Goal: Transaction & Acquisition: Subscribe to service/newsletter

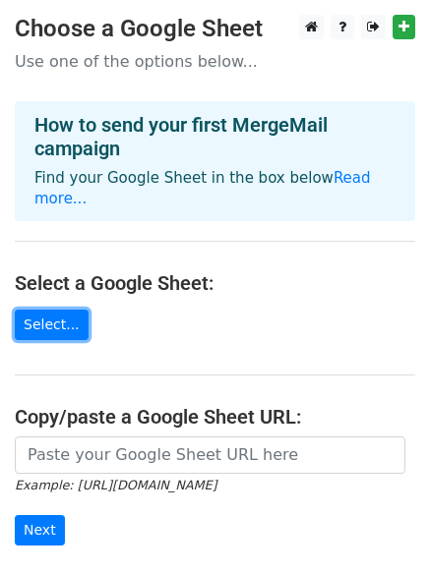
click at [51, 310] on link "Select..." at bounding box center [52, 325] width 74 height 30
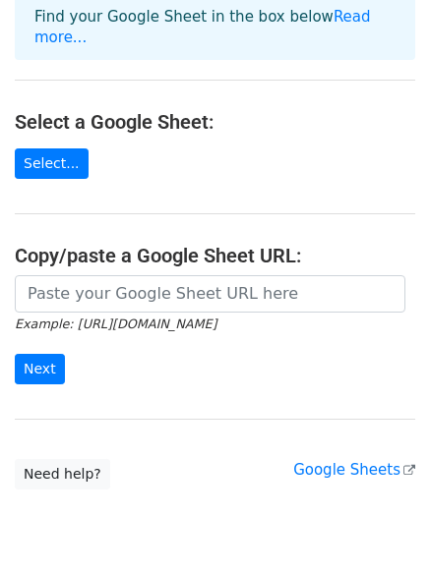
scroll to position [186, 0]
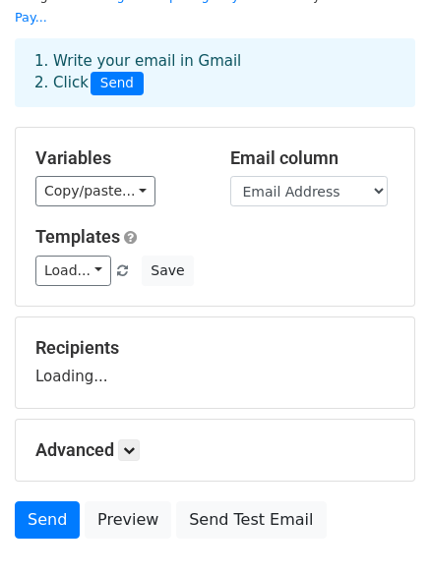
scroll to position [91, 0]
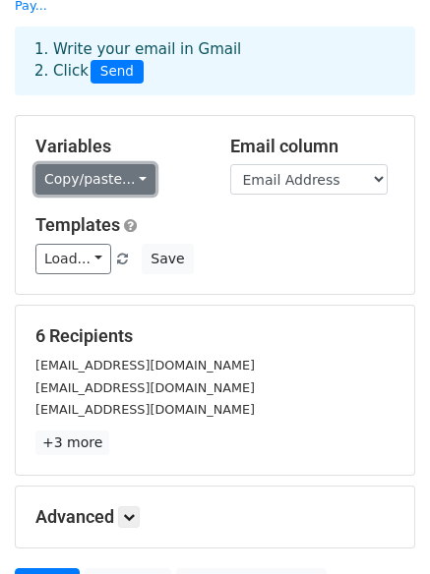
click at [122, 164] on link "Copy/paste..." at bounding box center [95, 179] width 120 height 30
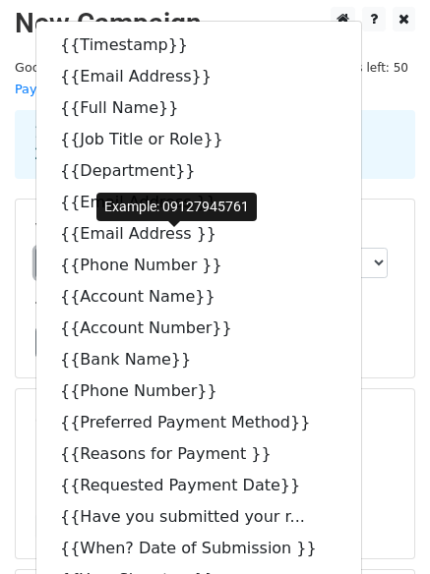
scroll to position [0, 0]
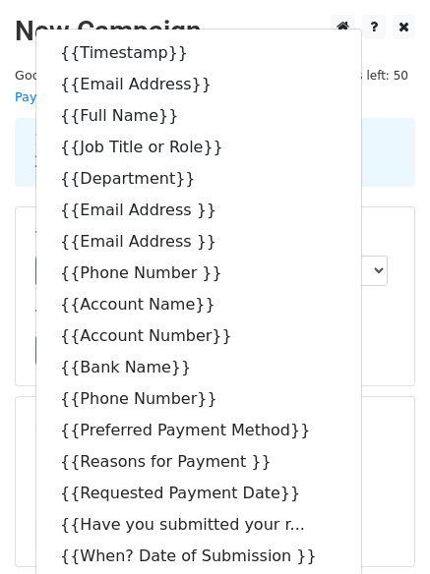
click at [350, 309] on div "Templates Load... No templates saved Save" at bounding box center [215, 336] width 388 height 60
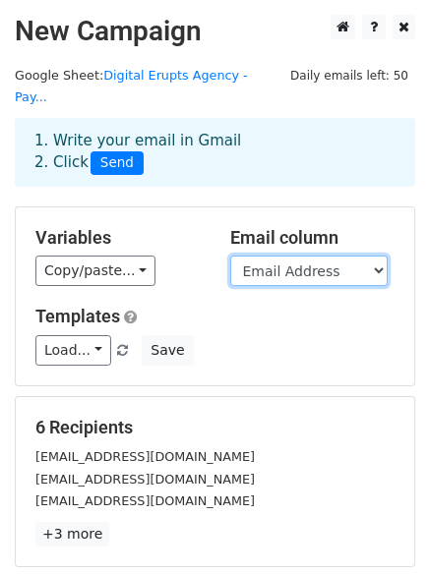
click at [327, 256] on select "Timestamp Email Address Full Name Job Title or Role Department Email Address Em…" at bounding box center [308, 271] width 157 height 30
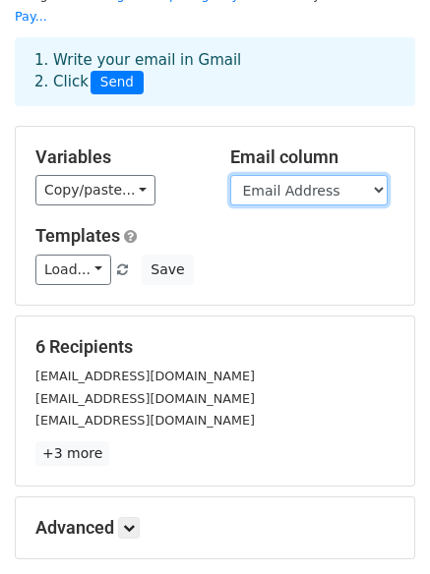
scroll to position [85, 0]
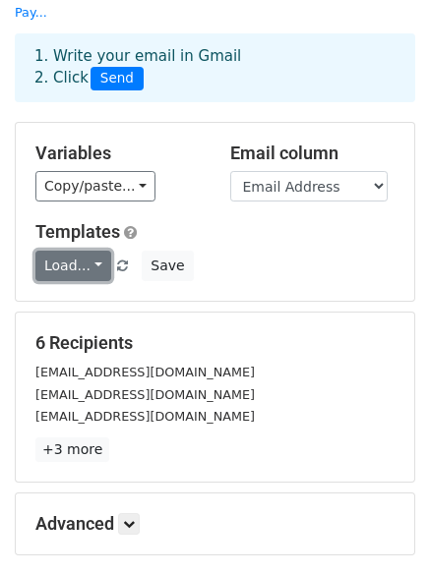
click at [89, 251] on link "Load..." at bounding box center [73, 266] width 76 height 30
click at [242, 225] on div "Templates Load... No templates saved Save" at bounding box center [215, 251] width 388 height 60
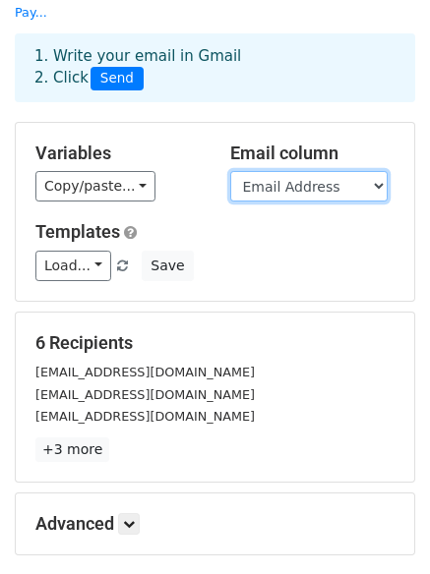
click at [299, 171] on select "Timestamp Email Address Full Name Job Title or Role Department Email Address Em…" at bounding box center [308, 186] width 157 height 30
click at [164, 171] on div "Copy/paste... {{Timestamp}} {{Email Address}} {{Full Name}} {{Job Title or Role…" at bounding box center [117, 186] width 165 height 30
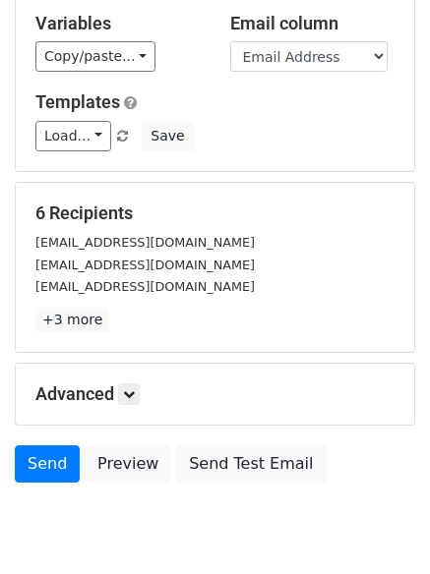
scroll to position [267, 0]
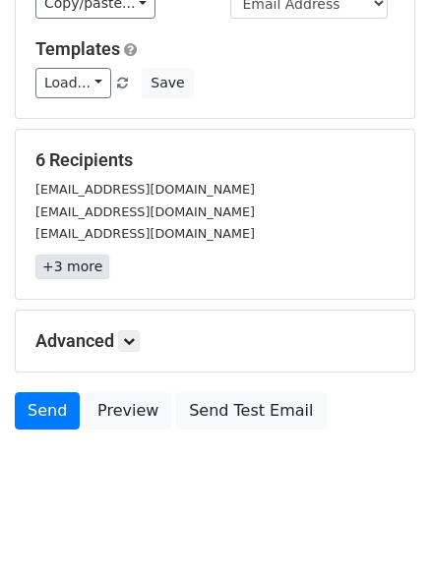
click at [78, 255] on link "+3 more" at bounding box center [72, 267] width 74 height 25
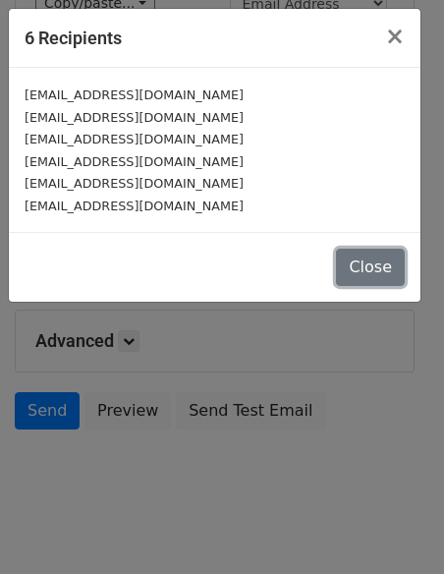
click at [358, 266] on button "Close" at bounding box center [370, 267] width 69 height 37
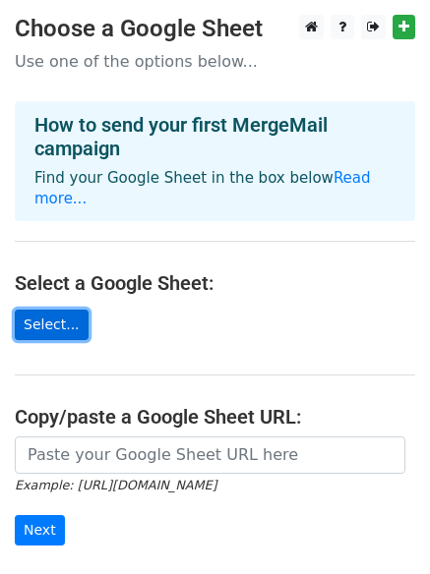
click at [72, 310] on link "Select..." at bounding box center [52, 325] width 74 height 30
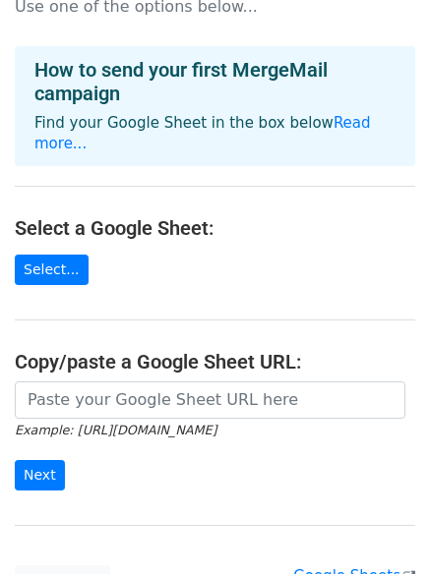
scroll to position [53, 0]
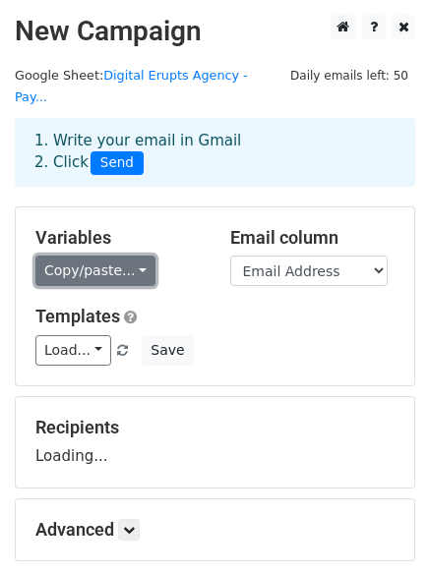
click at [131, 256] on link "Copy/paste..." at bounding box center [95, 271] width 120 height 30
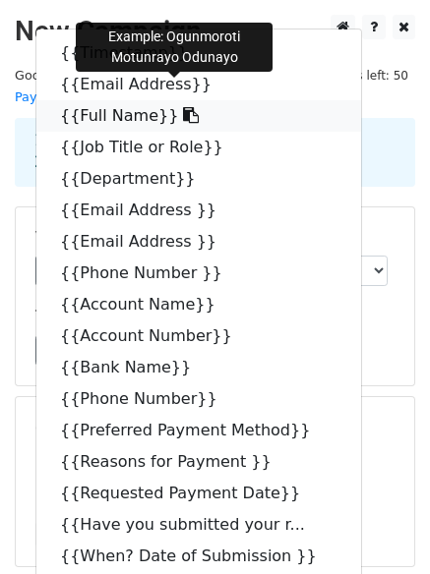
click at [117, 100] on link "{{Full Name}}" at bounding box center [198, 115] width 324 height 31
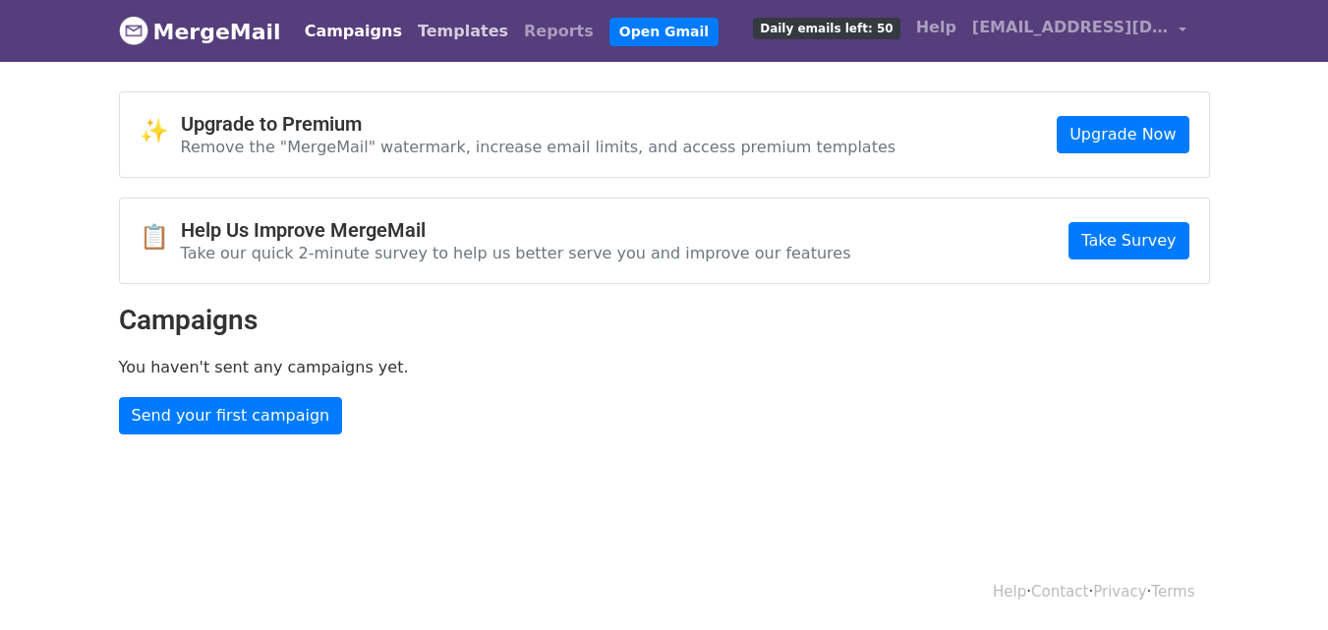
click at [414, 37] on link "Templates" at bounding box center [463, 31] width 106 height 39
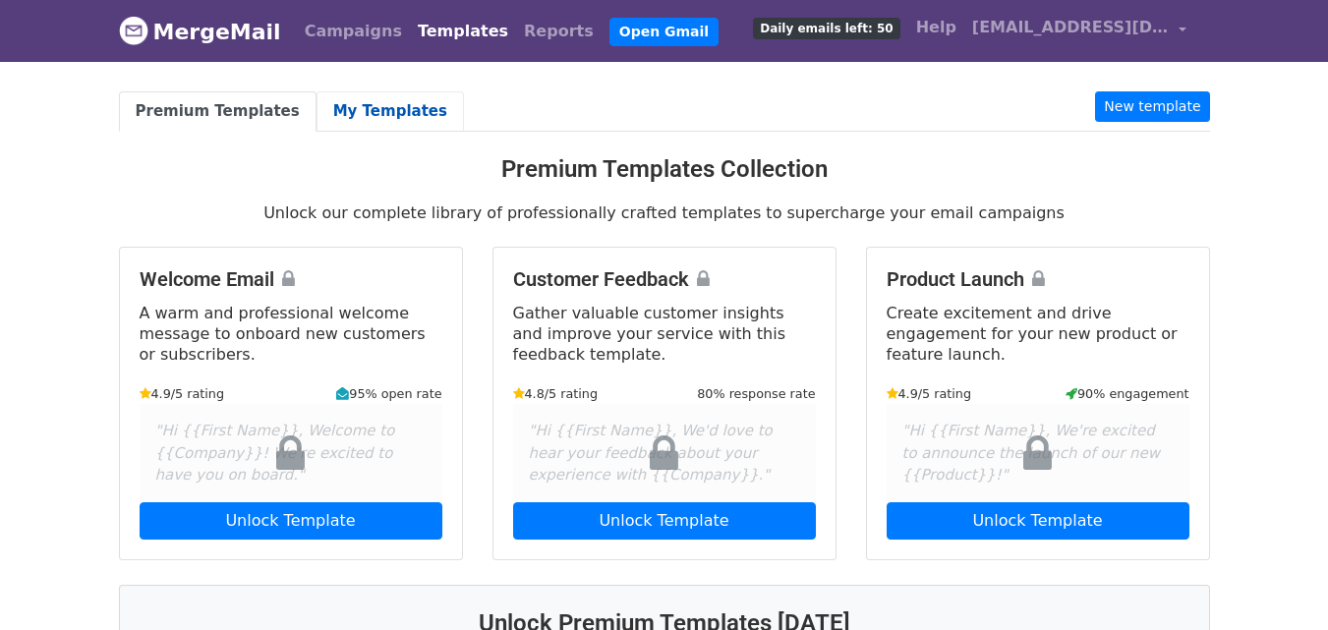
click at [371, 113] on link "My Templates" at bounding box center [390, 111] width 147 height 40
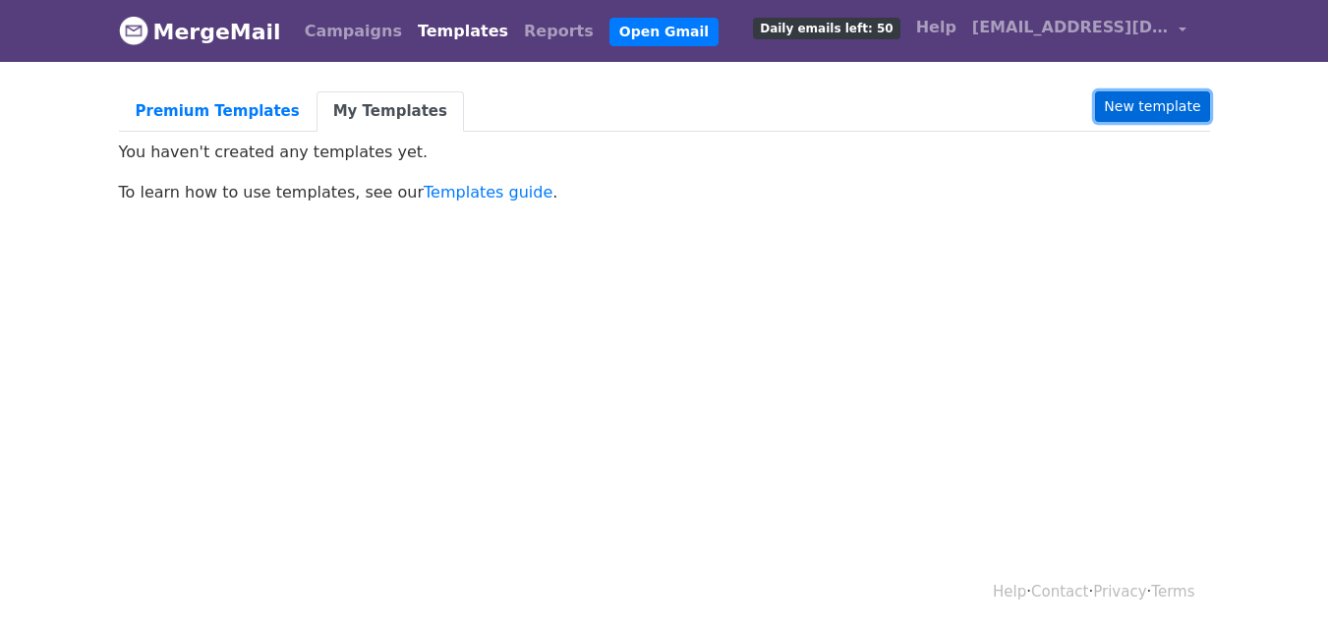
click at [1147, 115] on link "New template" at bounding box center [1152, 106] width 114 height 30
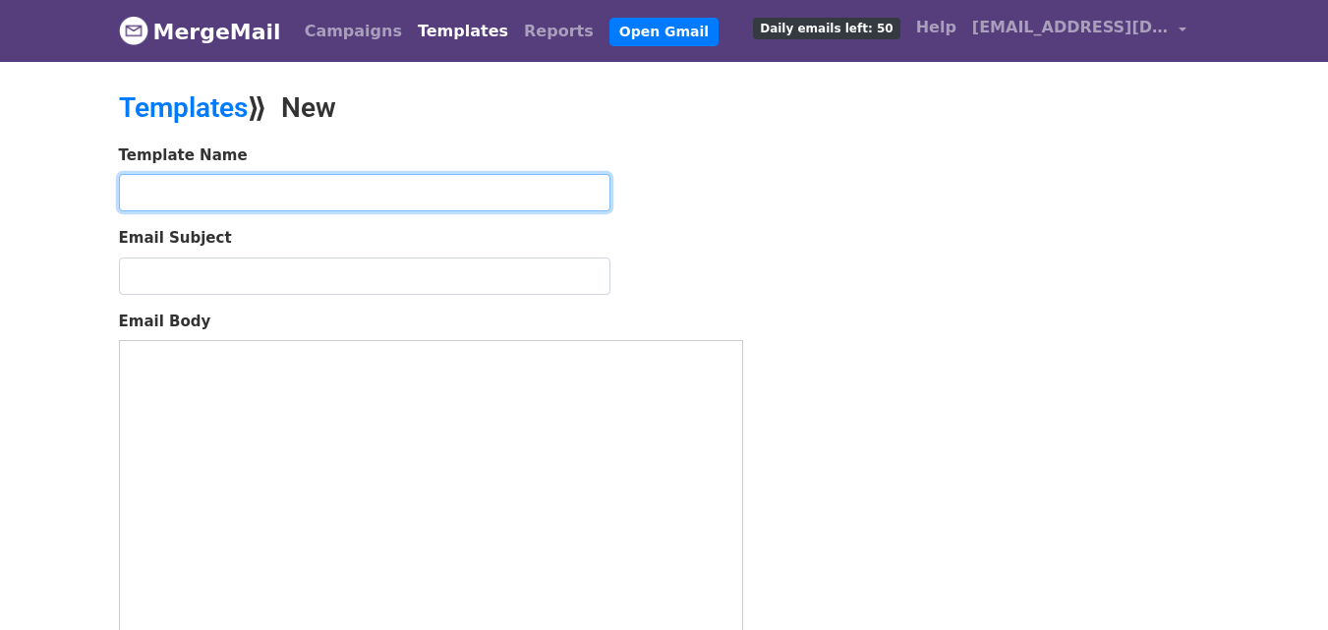
click at [319, 197] on input "text" at bounding box center [365, 192] width 492 height 37
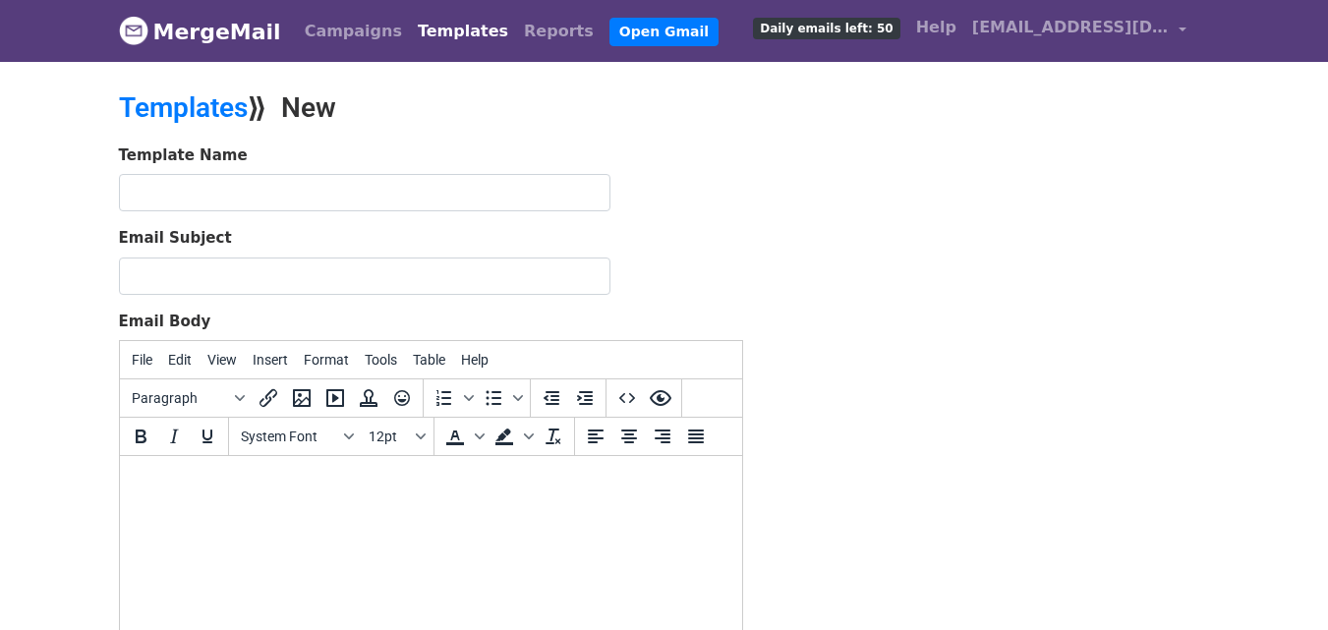
click at [317, 509] on html at bounding box center [430, 482] width 622 height 53
paste body
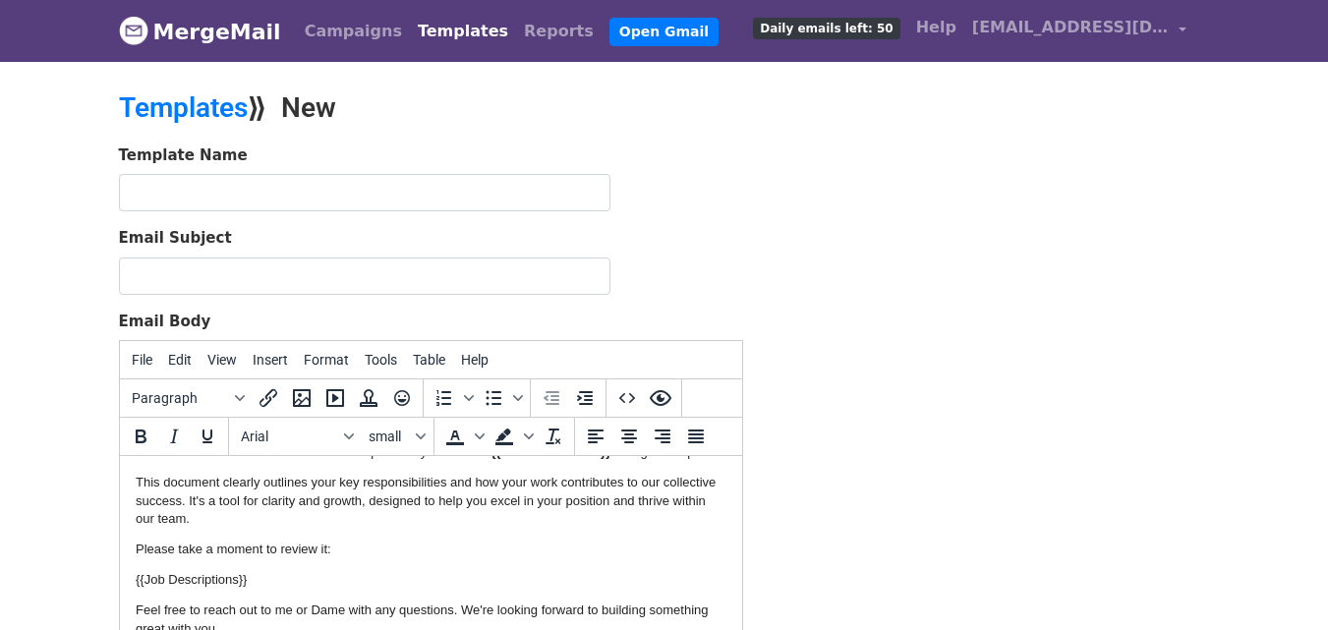
scroll to position [133, 0]
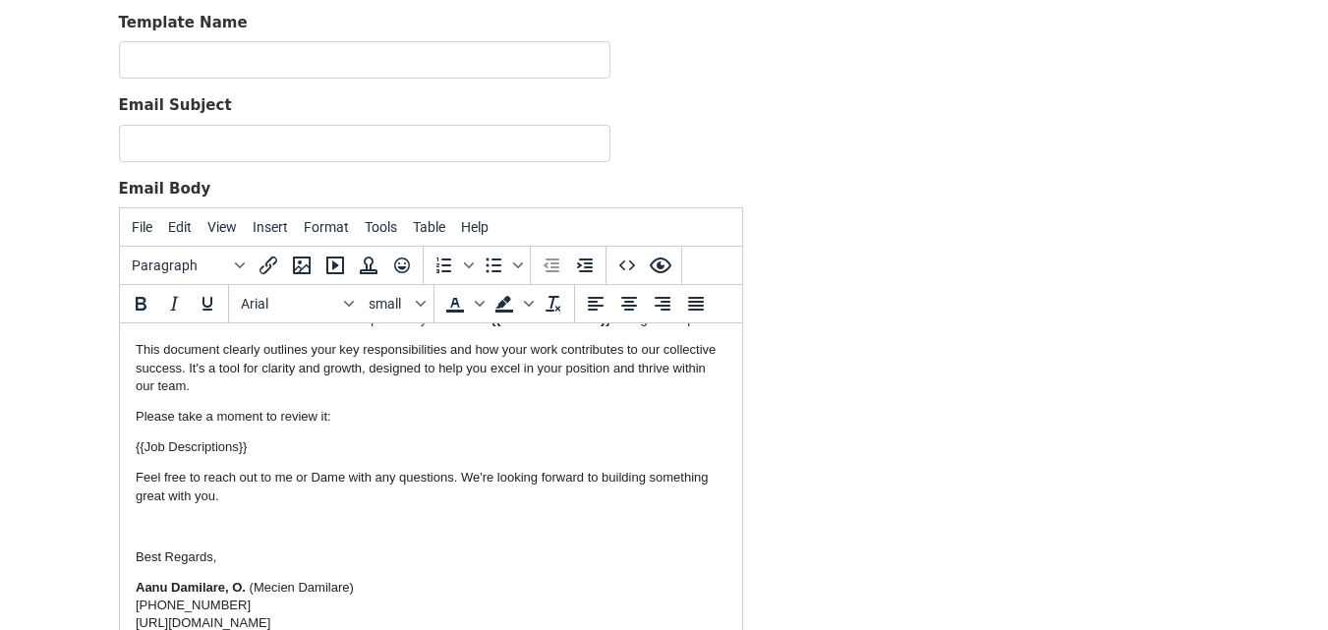
click at [296, 518] on p at bounding box center [430, 527] width 591 height 18
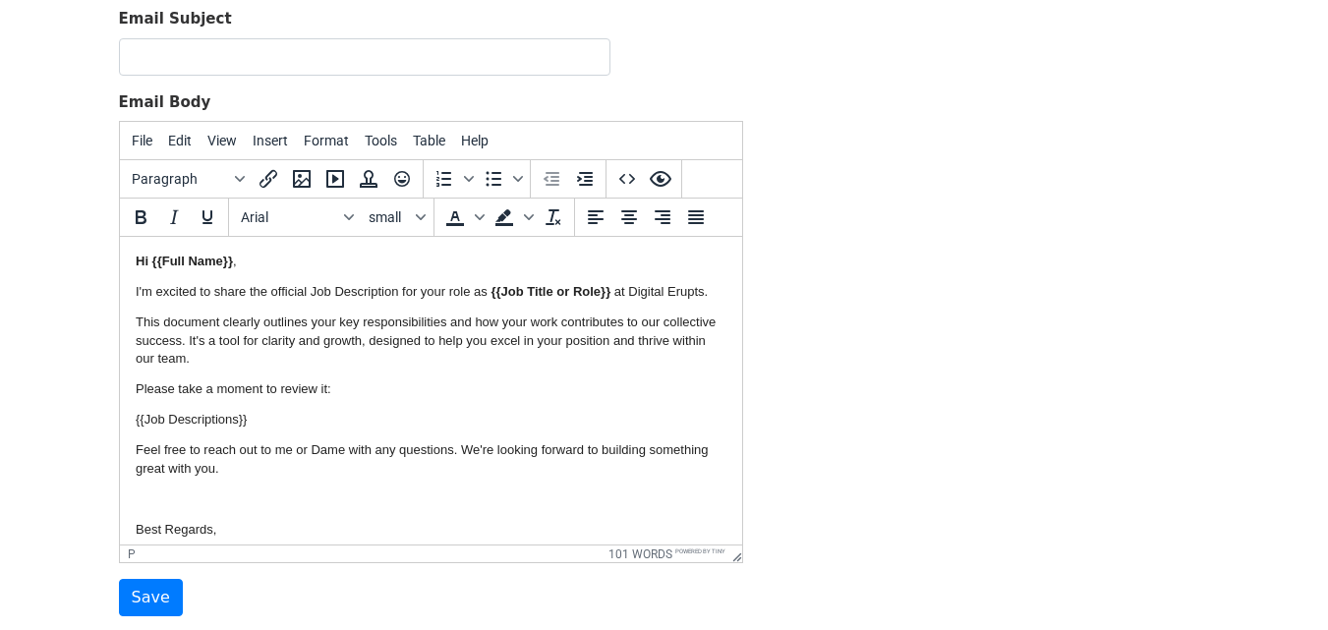
scroll to position [267, 0]
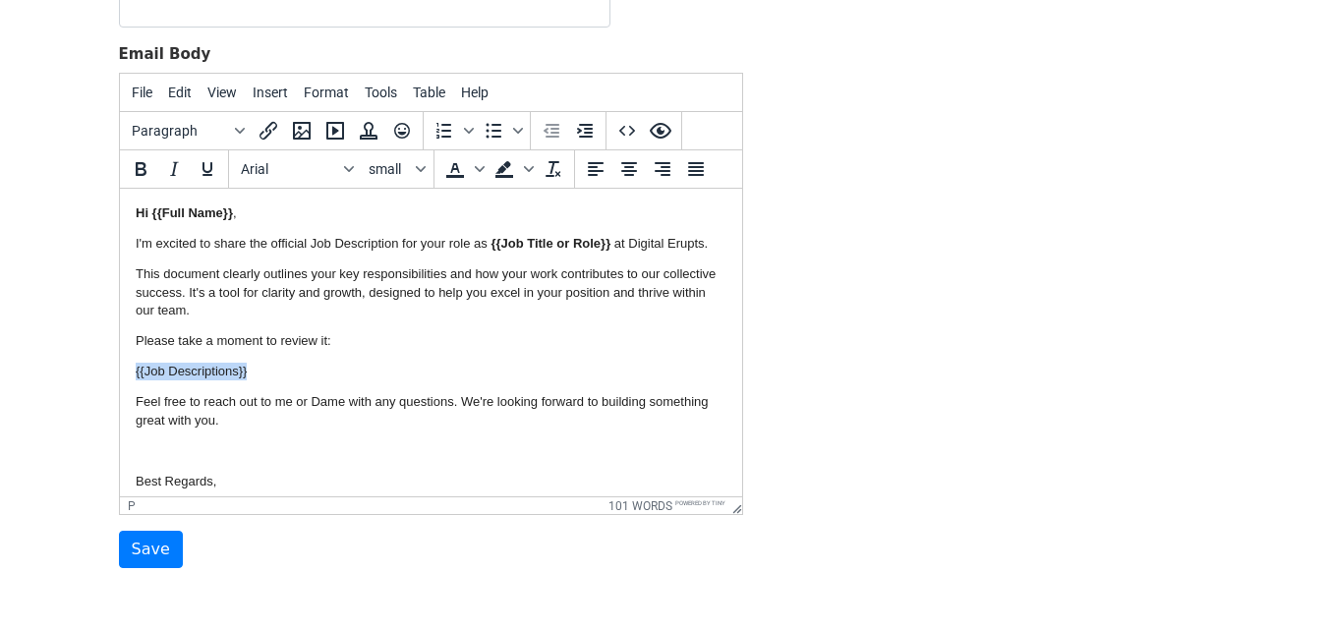
drag, startPoint x: 252, startPoint y: 372, endPoint x: 129, endPoint y: 369, distance: 122.9
click at [129, 369] on html "Hi {{Full Name}} , I'm excited to share the official Job Description for your r…" at bounding box center [430, 381] width 622 height 384
click at [144, 169] on icon "Bold" at bounding box center [141, 169] width 11 height 14
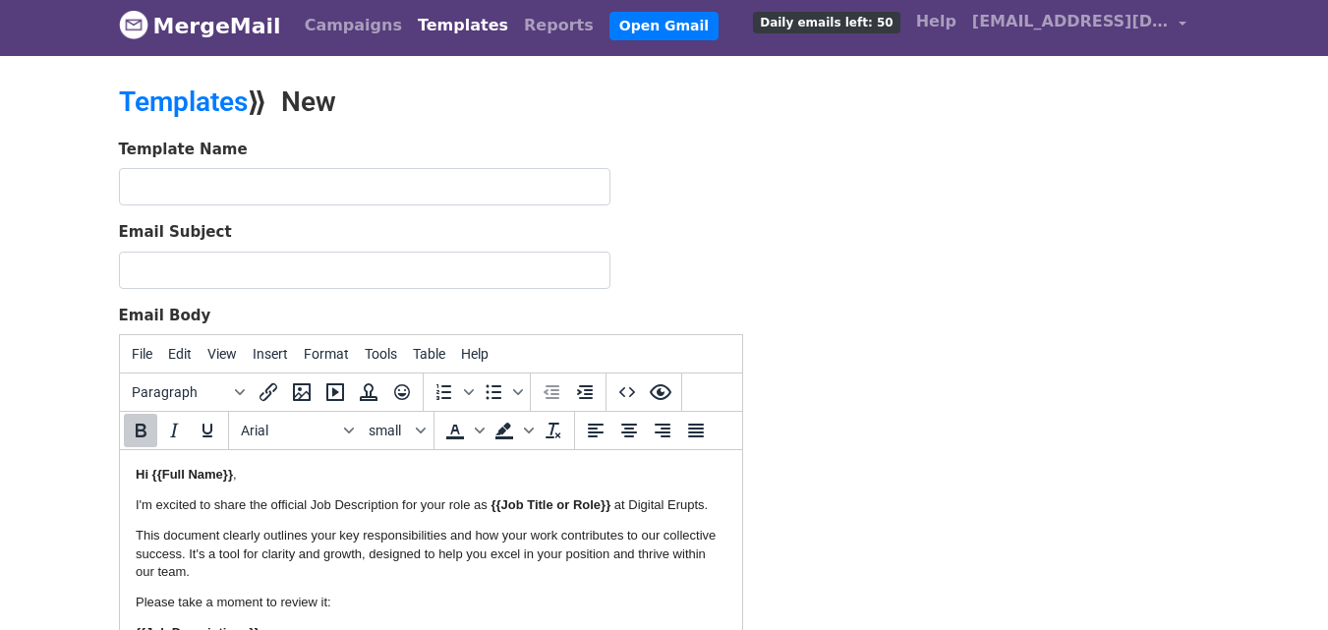
scroll to position [0, 0]
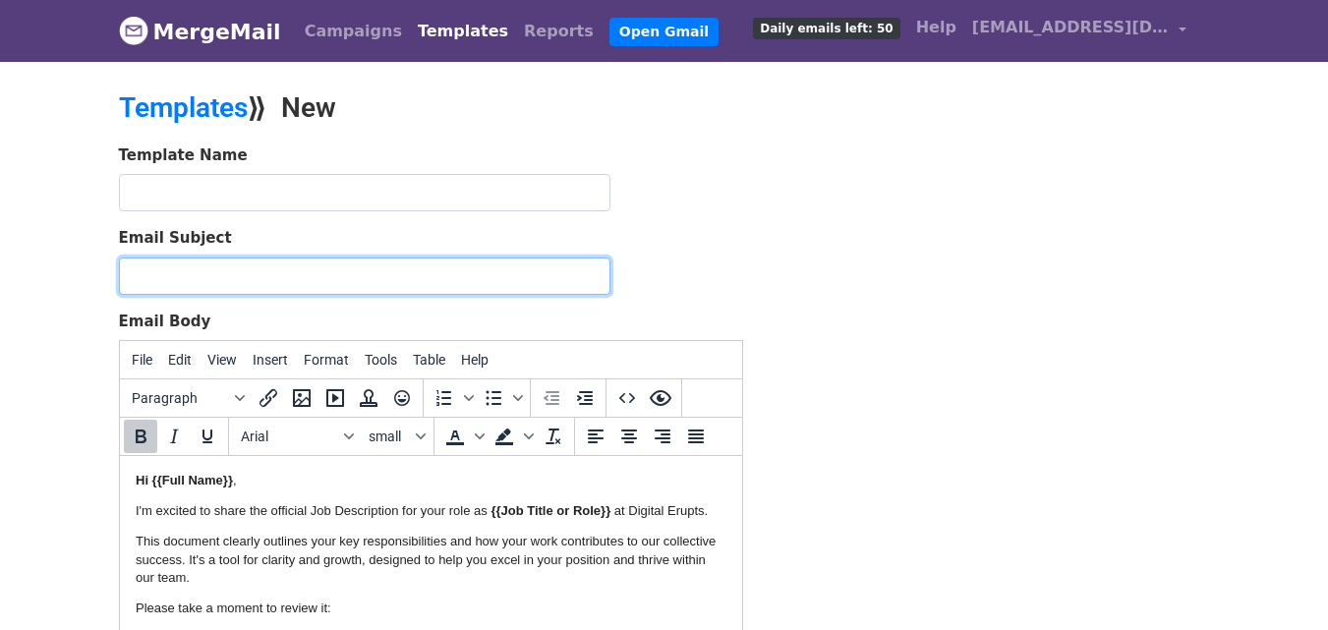
click at [269, 276] on input "Email Subject" at bounding box center [365, 276] width 492 height 37
type input "Transformation Agent: Your Role at Digital Erupts"
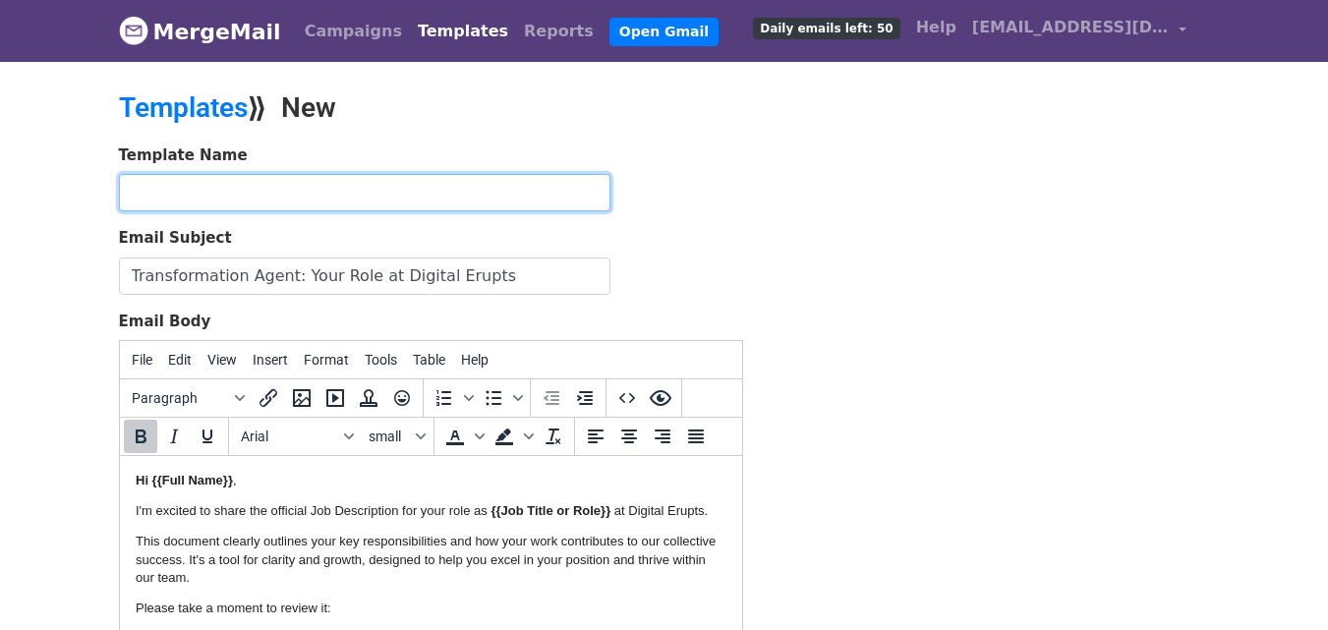
click at [243, 188] on input "text" at bounding box center [365, 192] width 492 height 37
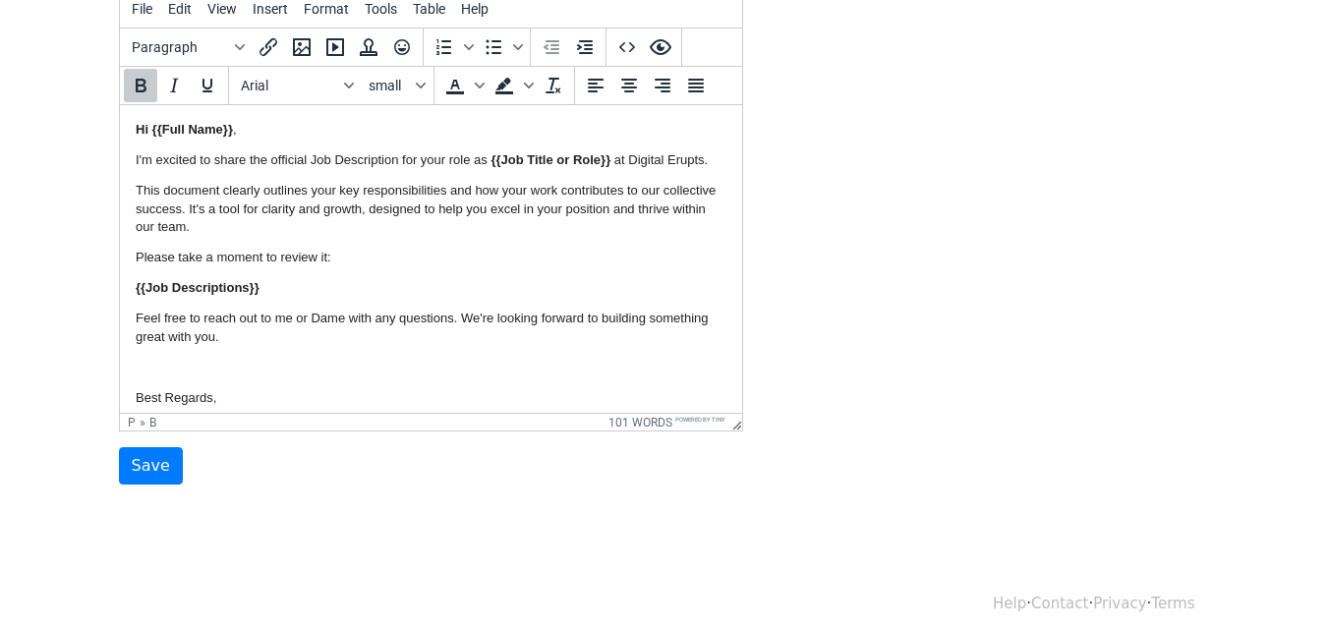
scroll to position [365, 0]
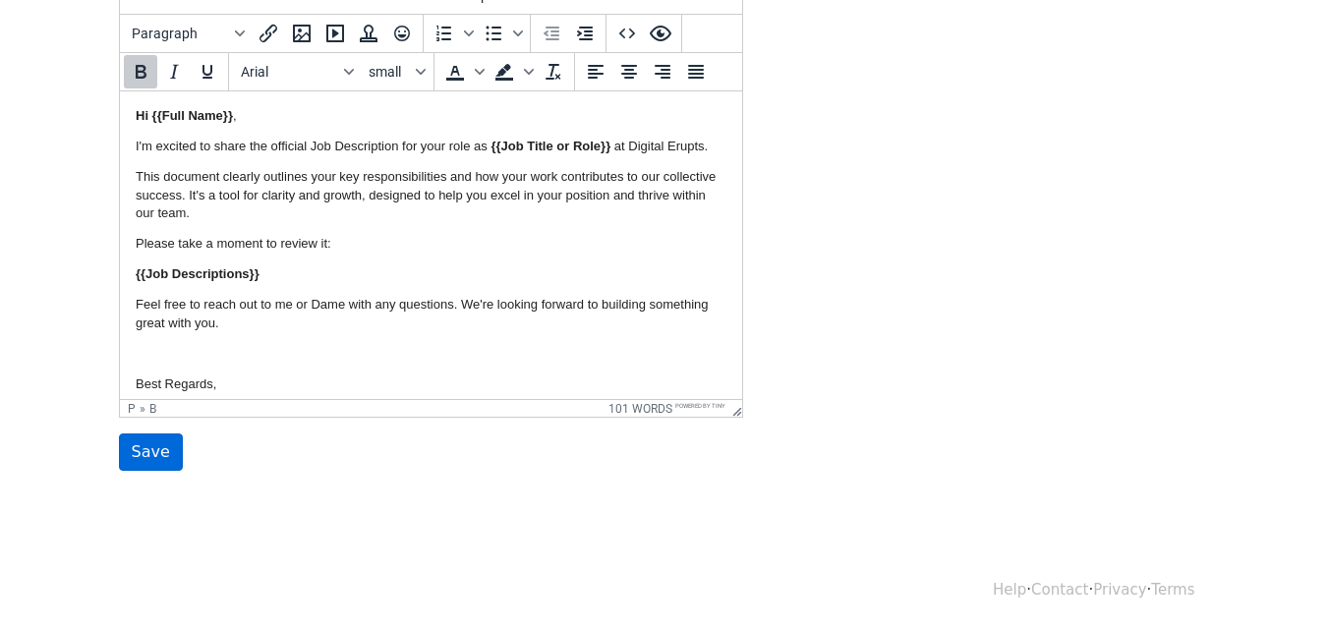
type input "Job Descriptions"
click at [140, 455] on input "Save" at bounding box center [151, 452] width 64 height 37
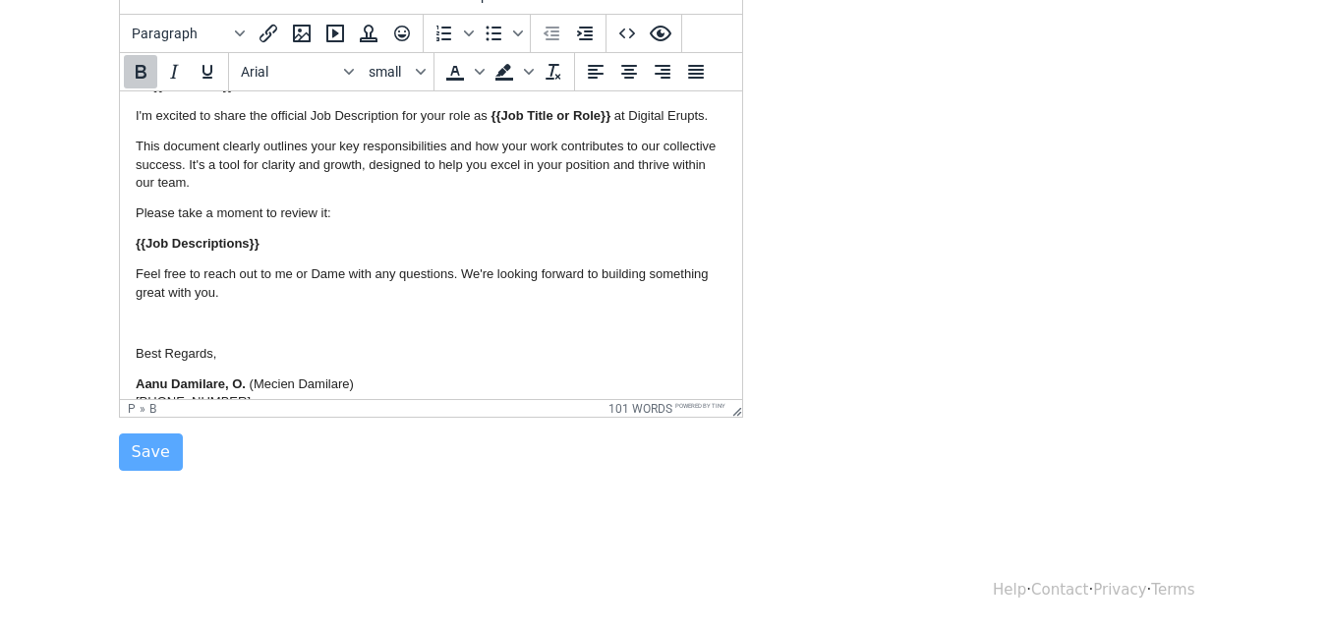
scroll to position [0, 0]
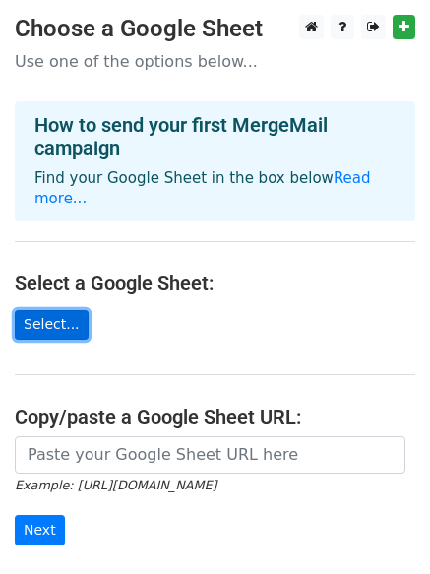
click at [66, 310] on link "Select..." at bounding box center [52, 325] width 74 height 30
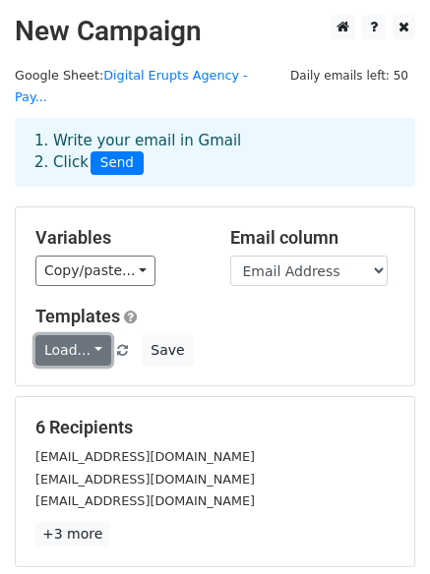
click at [90, 335] on link "Load..." at bounding box center [73, 350] width 76 height 30
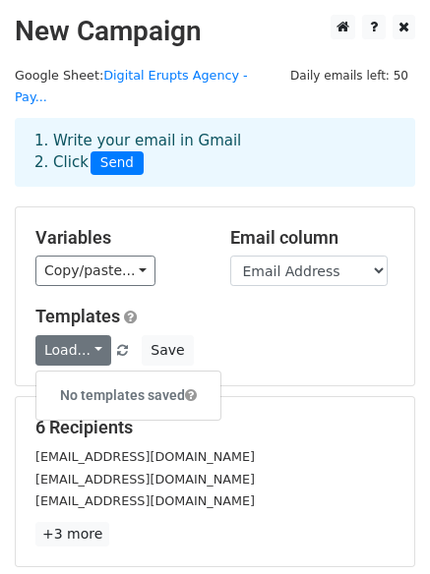
click at [180, 256] on div "Copy/paste... {{Timestamp}} {{Email Address}} {{Full Name}} {{Job Title or Role…" at bounding box center [117, 271] width 165 height 30
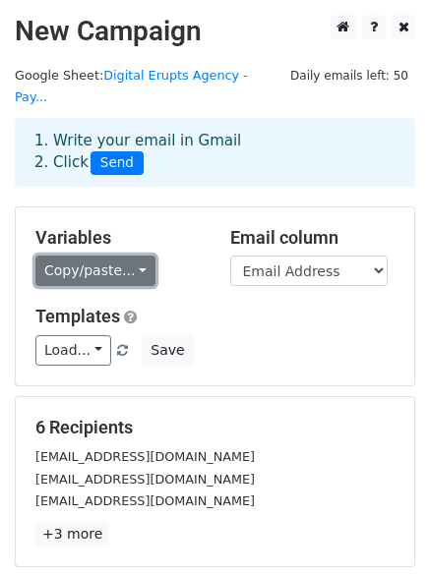
click at [130, 256] on link "Copy/paste..." at bounding box center [95, 271] width 120 height 30
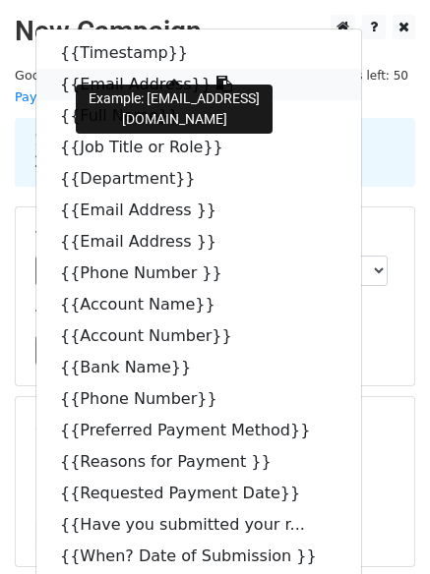
click at [216, 76] on icon at bounding box center [224, 84] width 16 height 16
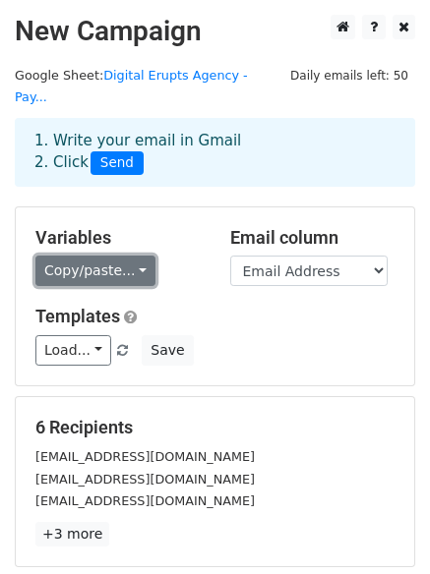
click at [103, 256] on link "Copy/paste..." at bounding box center [95, 271] width 120 height 30
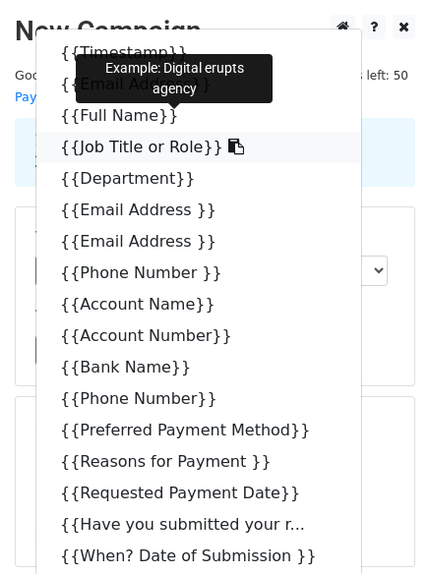
click at [128, 132] on link "{{Job Title or Role}}" at bounding box center [198, 147] width 324 height 31
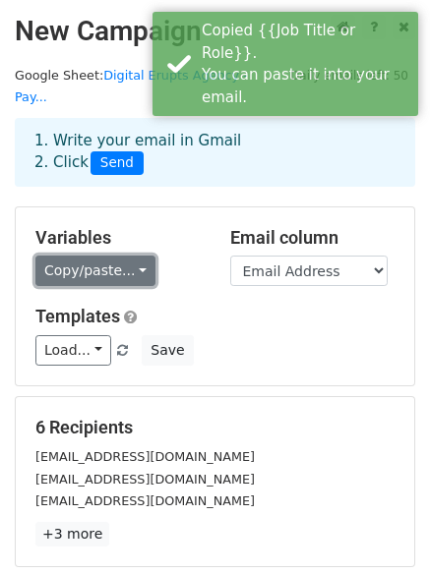
click at [95, 256] on link "Copy/paste..." at bounding box center [95, 271] width 120 height 30
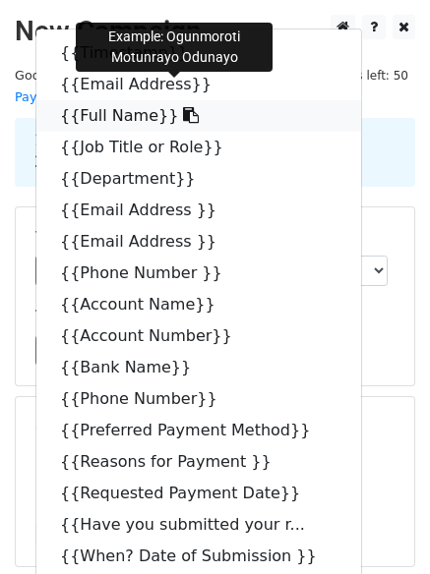
click at [104, 100] on link "{{Full Name}}" at bounding box center [198, 115] width 324 height 31
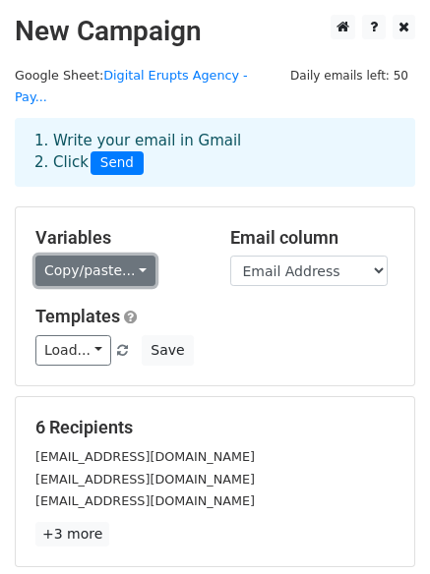
click at [71, 256] on link "Copy/paste..." at bounding box center [95, 271] width 120 height 30
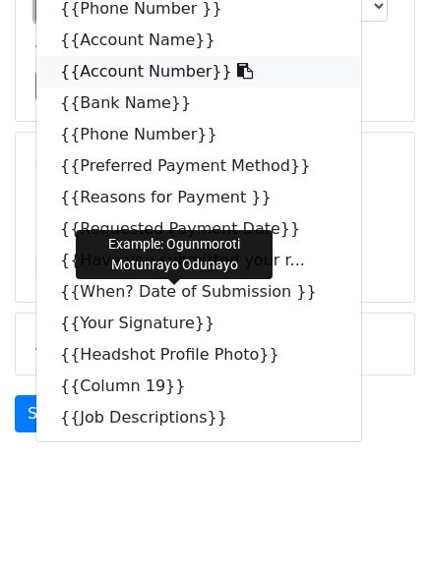
scroll to position [267, 0]
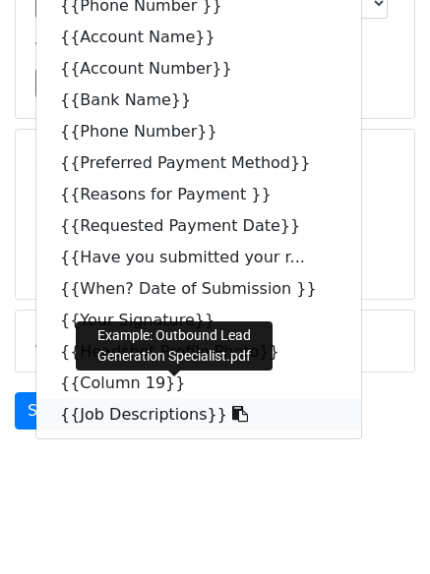
click at [177, 399] on link "{{Job Descriptions}}" at bounding box center [198, 414] width 324 height 31
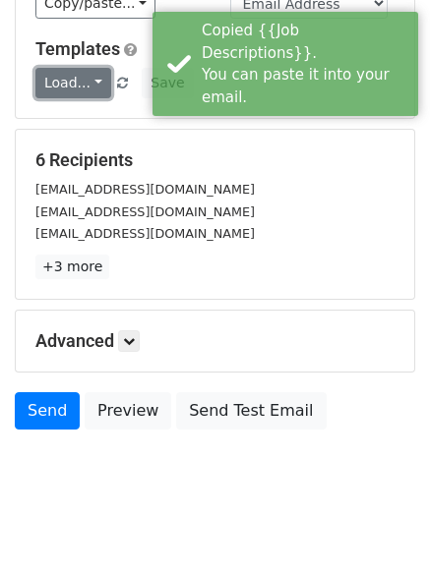
click at [82, 68] on link "Load..." at bounding box center [73, 83] width 76 height 30
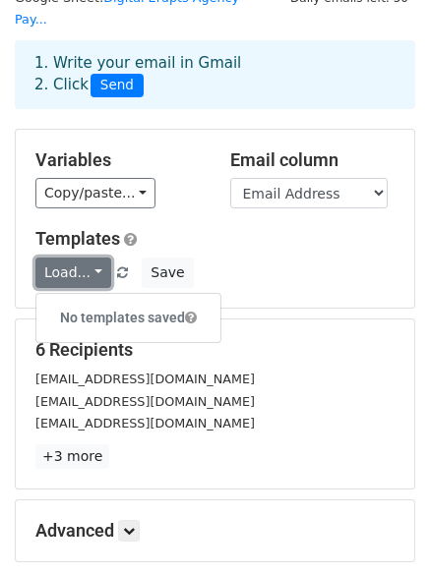
scroll to position [77, 0]
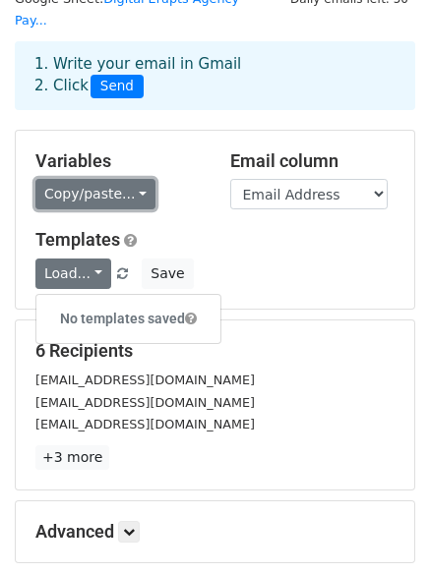
click at [134, 179] on link "Copy/paste..." at bounding box center [95, 194] width 120 height 30
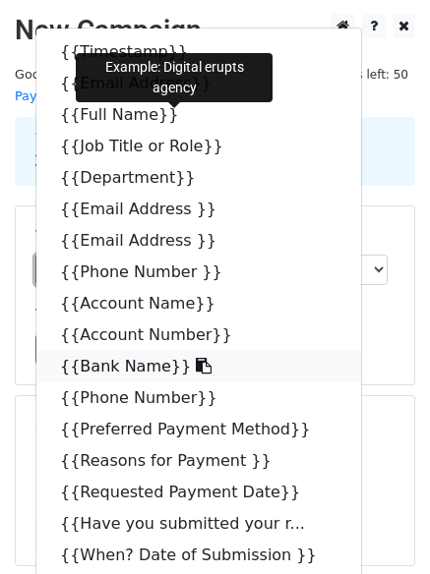
scroll to position [0, 0]
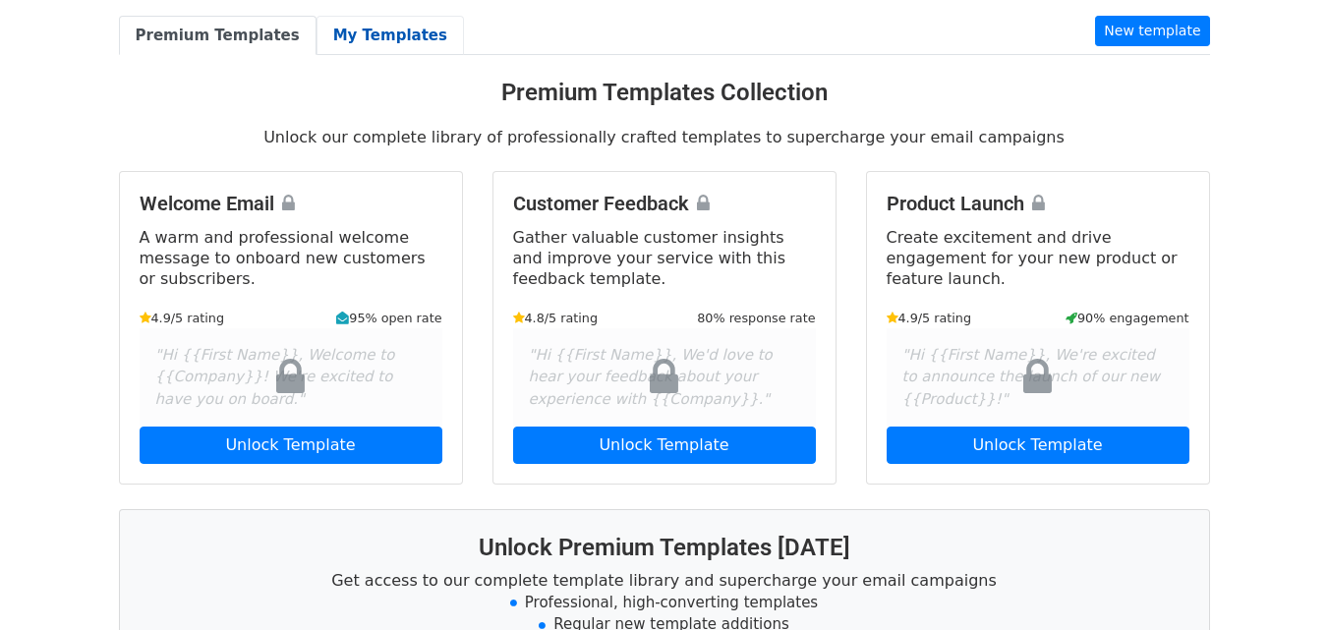
scroll to position [116, 0]
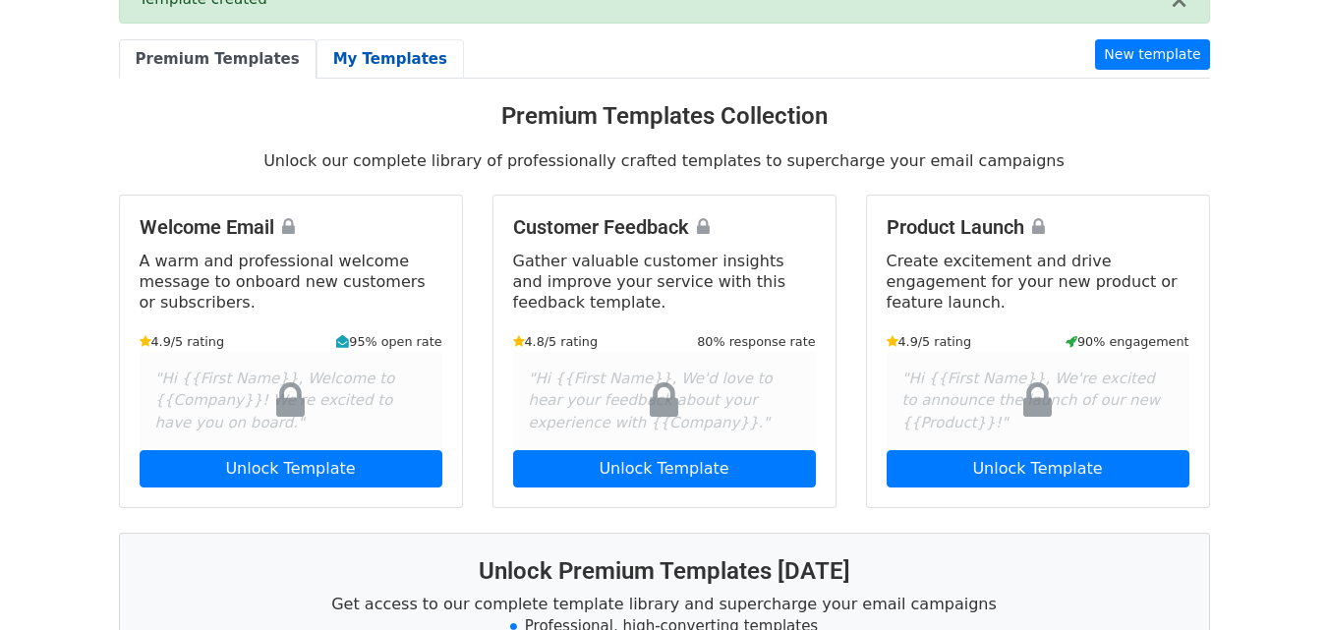
click at [362, 54] on link "My Templates" at bounding box center [390, 59] width 147 height 40
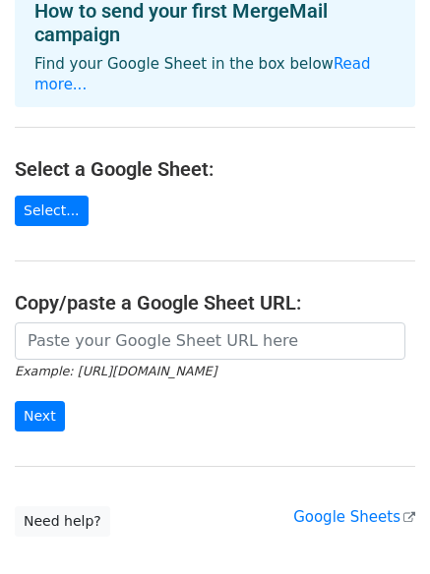
scroll to position [115, 0]
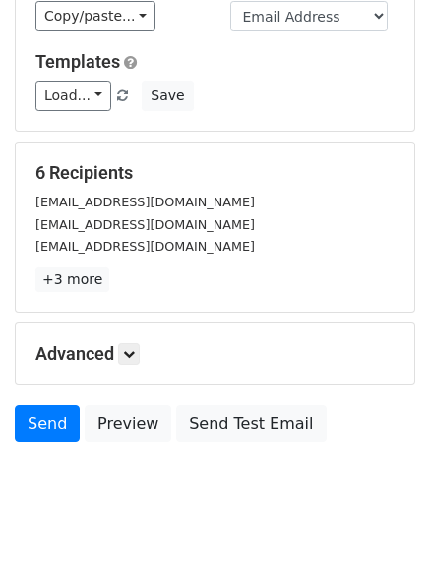
scroll to position [267, 0]
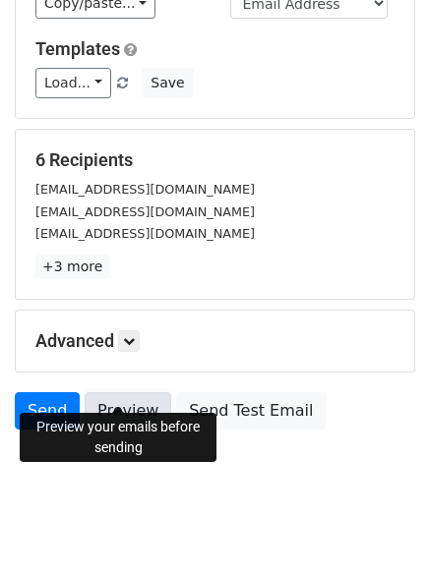
click at [120, 392] on link "Preview" at bounding box center [128, 410] width 87 height 37
click at [135, 335] on icon at bounding box center [129, 341] width 12 height 12
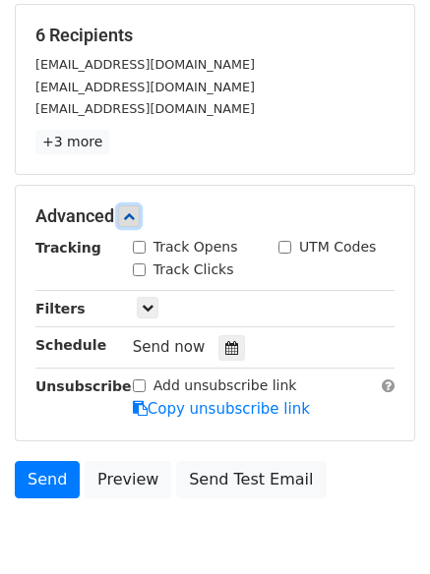
scroll to position [460, 0]
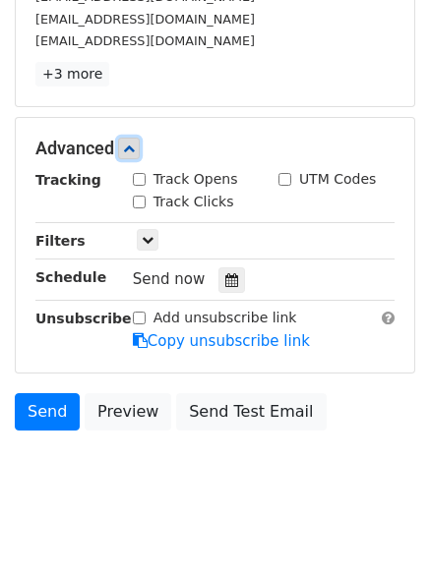
click at [135, 143] on icon at bounding box center [129, 149] width 12 height 12
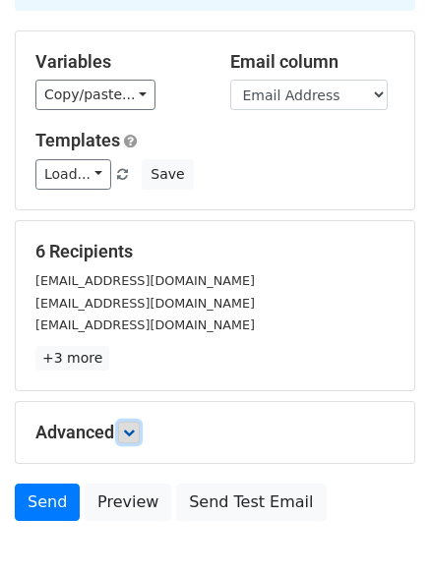
scroll to position [160, 0]
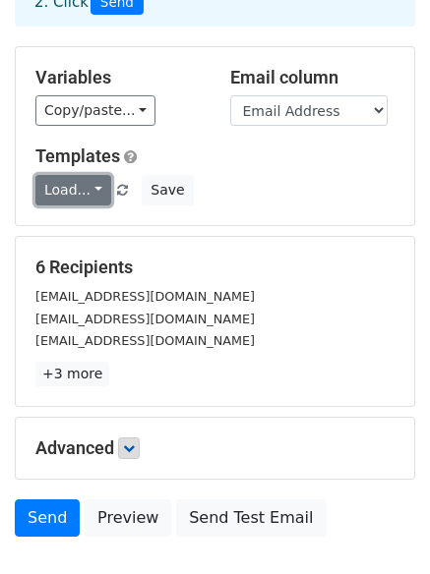
click at [99, 175] on link "Load..." at bounding box center [73, 190] width 76 height 30
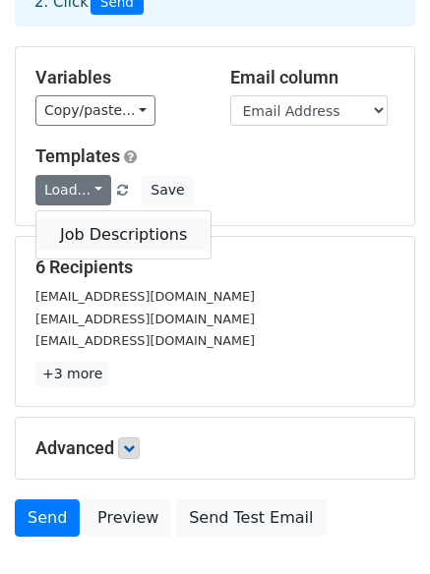
click at [116, 219] on link "Job Descriptions" at bounding box center [123, 234] width 174 height 31
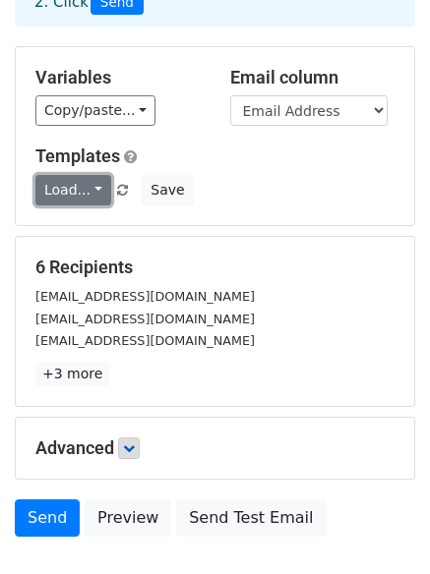
click at [93, 175] on link "Load..." at bounding box center [73, 190] width 76 height 30
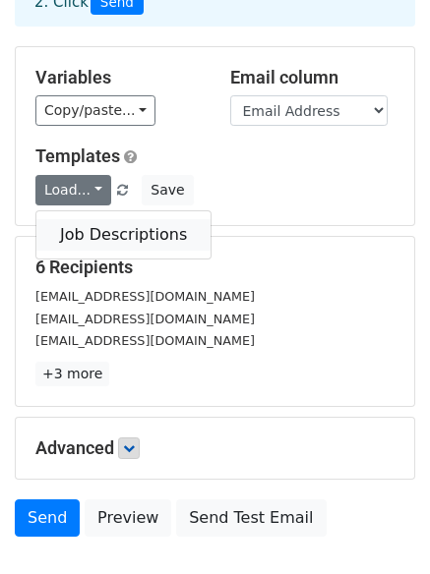
click at [120, 219] on link "Job Descriptions" at bounding box center [123, 234] width 174 height 31
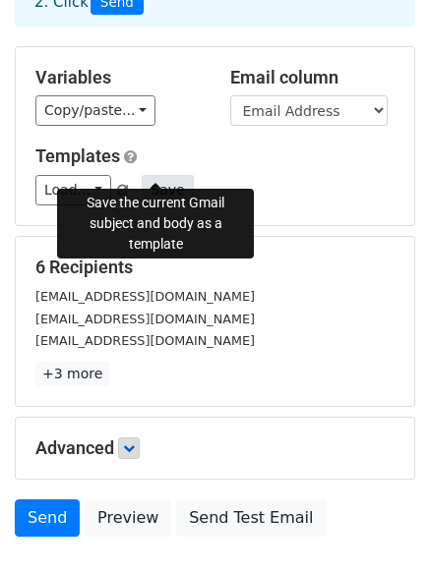
click at [150, 175] on button "Save" at bounding box center [167, 190] width 51 height 30
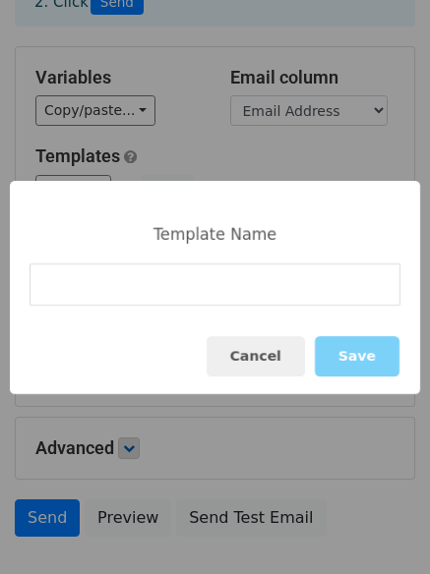
click at [223, 287] on input at bounding box center [214, 285] width 371 height 42
type input "JDs"
click at [371, 371] on button "Save" at bounding box center [357, 356] width 85 height 40
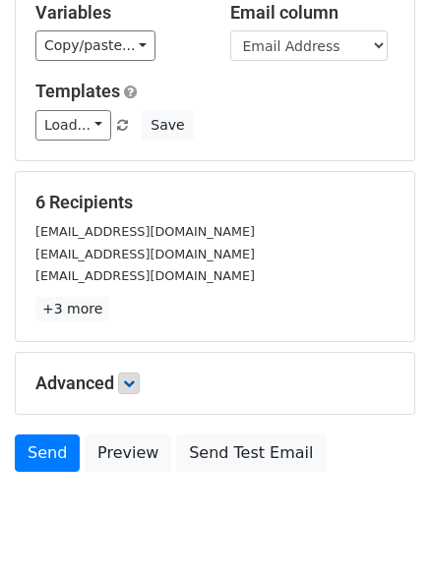
scroll to position [267, 0]
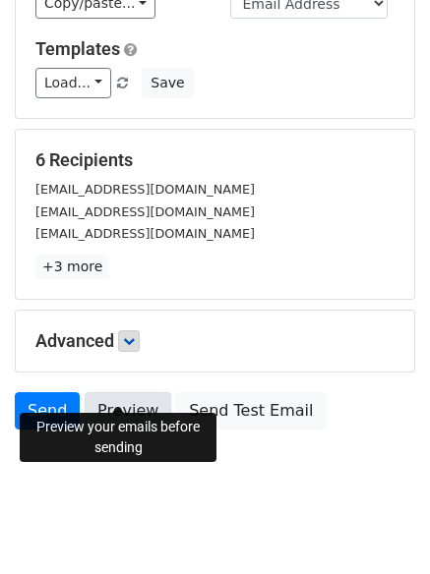
click at [131, 392] on link "Preview" at bounding box center [128, 410] width 87 height 37
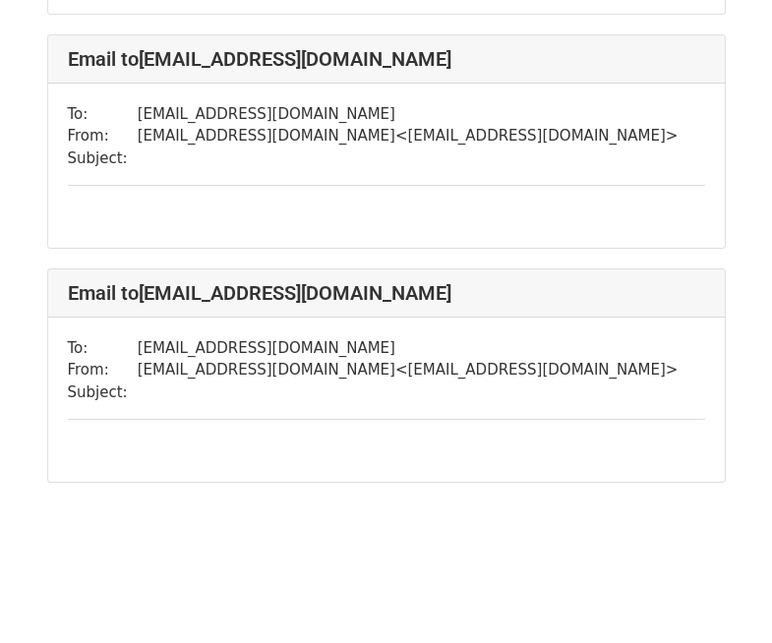
scroll to position [1178, 0]
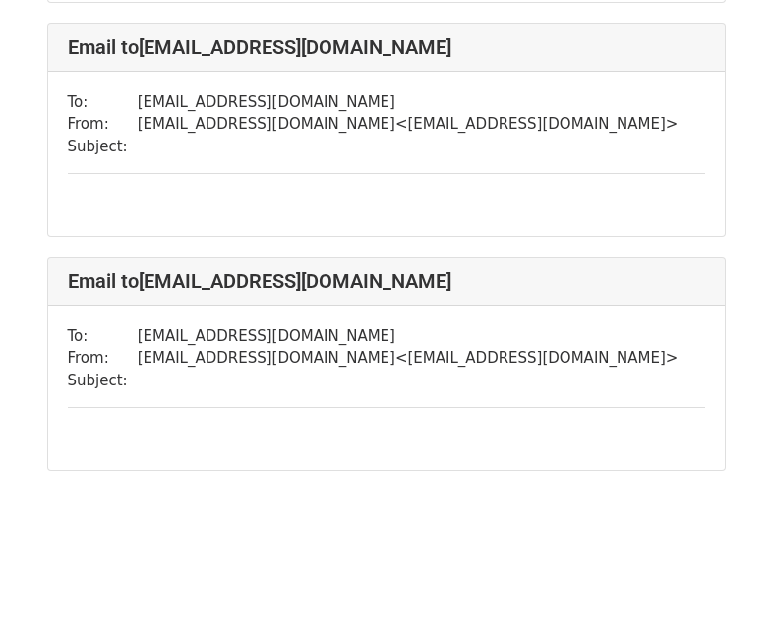
click at [448, 353] on td "digitaleruptsagency@gmail.com < digitaleruptsagency@gmail.com >" at bounding box center [408, 358] width 541 height 23
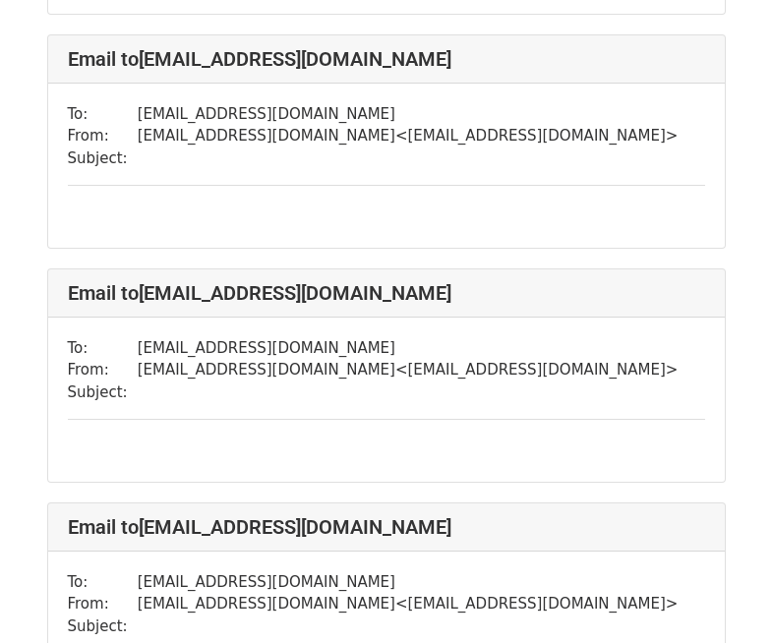
scroll to position [0, 0]
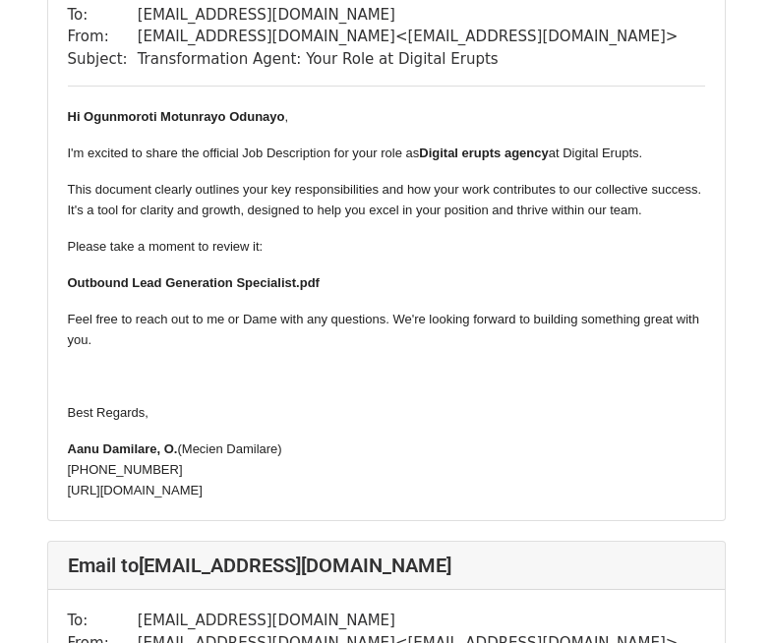
scroll to position [206, 0]
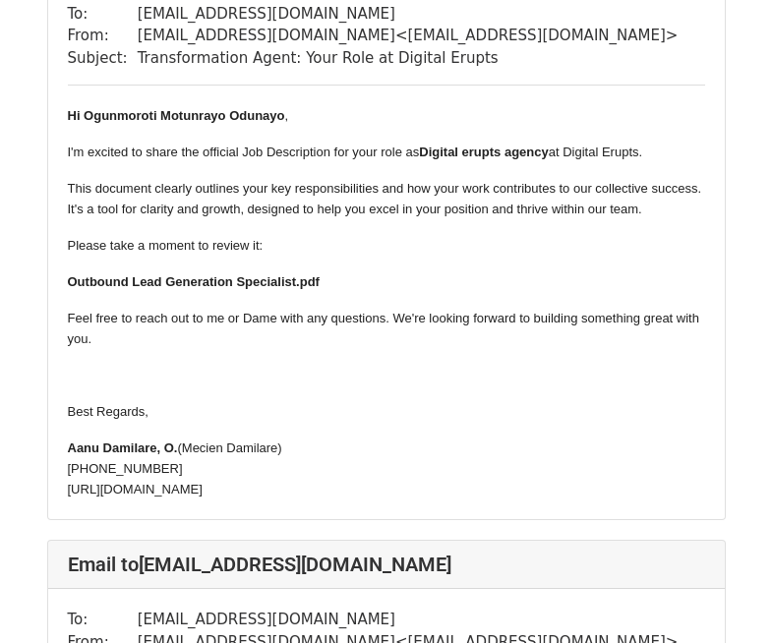
click at [179, 280] on b "Outbound Lead Generation Specialist.pdf" at bounding box center [194, 281] width 252 height 15
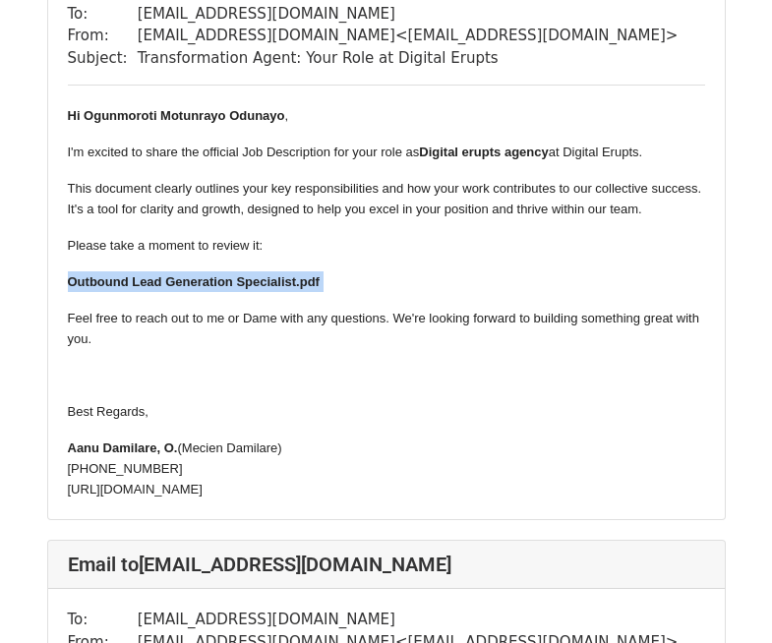
click at [179, 280] on b "Outbound Lead Generation Specialist.pdf" at bounding box center [194, 281] width 252 height 15
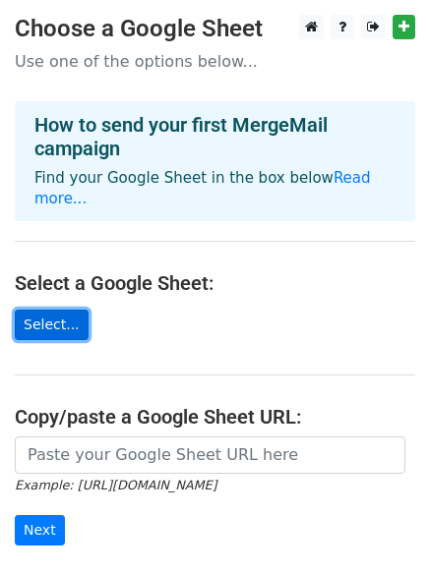
click at [45, 310] on link "Select..." at bounding box center [52, 325] width 74 height 30
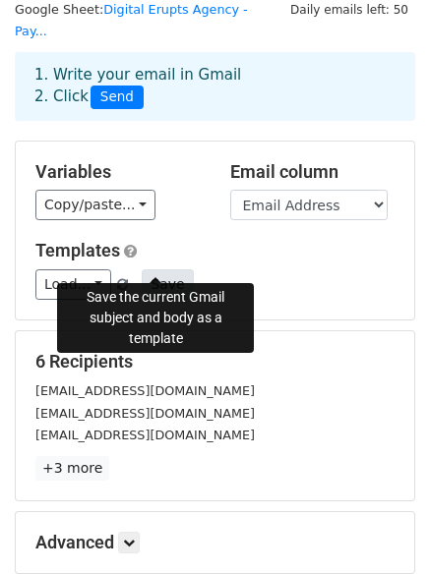
scroll to position [69, 0]
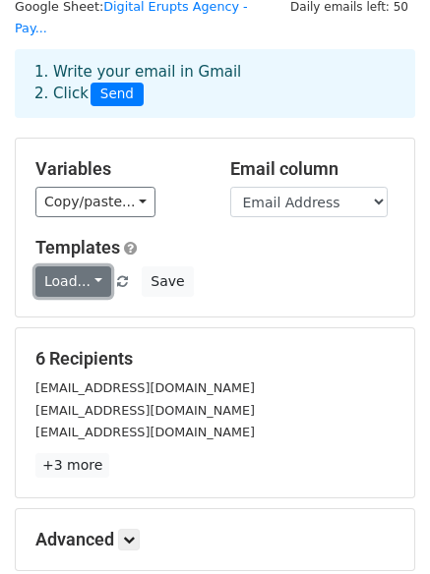
click at [91, 266] on link "Load..." at bounding box center [73, 281] width 76 height 30
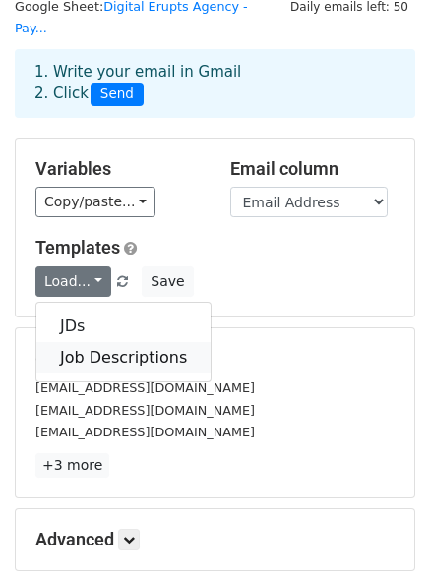
click at [110, 342] on link "Job Descriptions" at bounding box center [123, 357] width 174 height 31
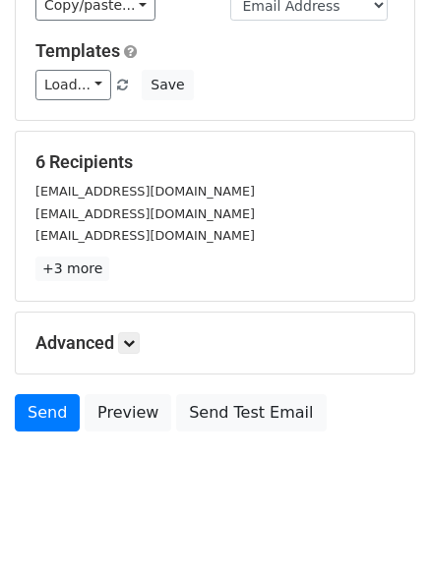
scroll to position [267, 0]
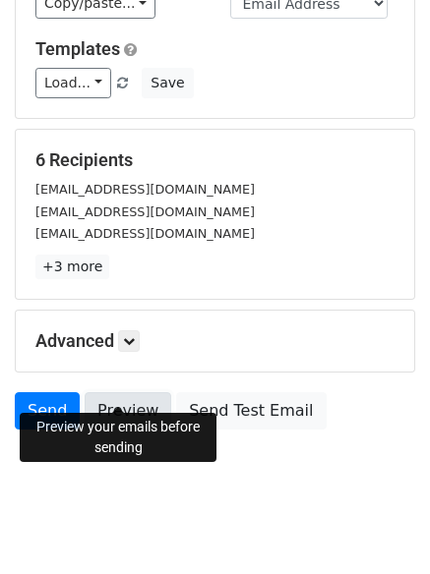
click at [127, 392] on link "Preview" at bounding box center [128, 410] width 87 height 37
click at [131, 392] on link "Preview" at bounding box center [128, 410] width 87 height 37
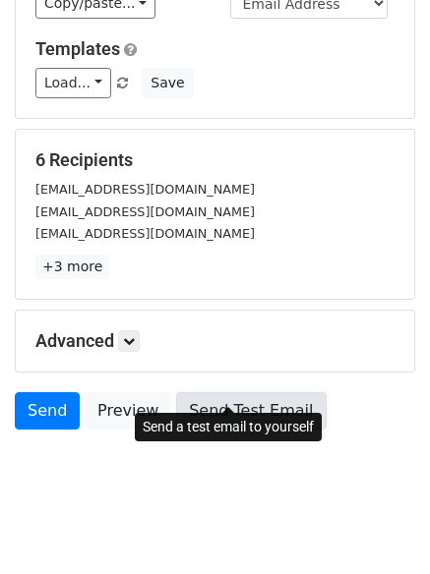
click at [214, 392] on link "Send Test Email" at bounding box center [250, 410] width 149 height 37
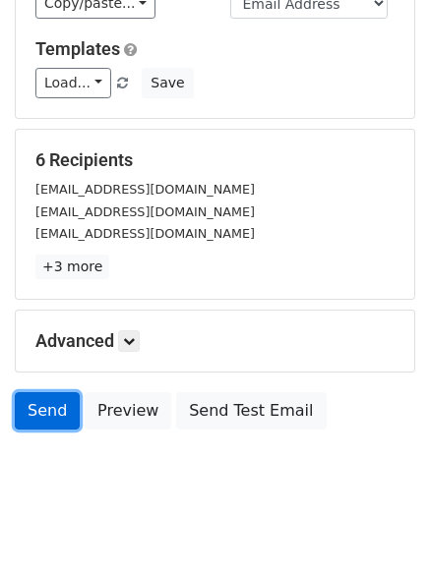
click at [43, 397] on link "Send" at bounding box center [47, 410] width 65 height 37
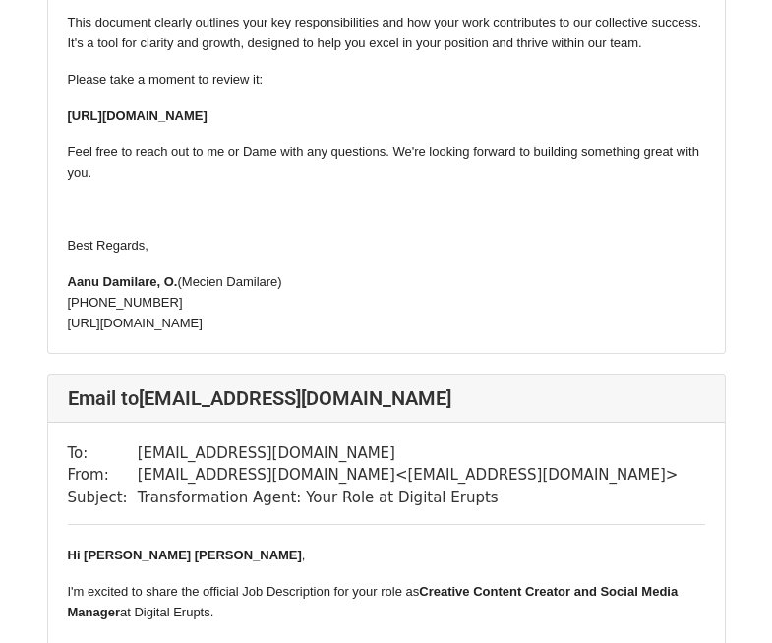
scroll to position [1002, 0]
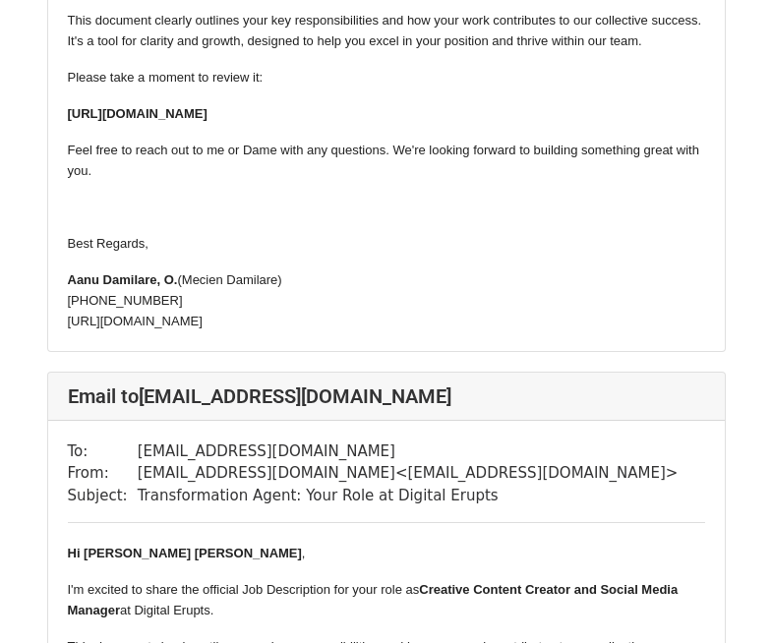
click at [89, 114] on b "[URL][DOMAIN_NAME]" at bounding box center [138, 113] width 140 height 15
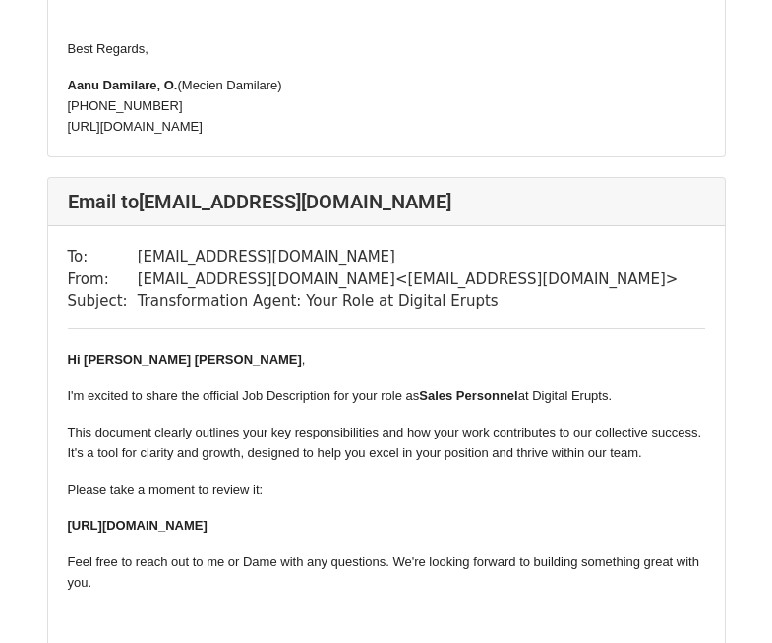
scroll to position [0, 0]
